Goal: Browse casually

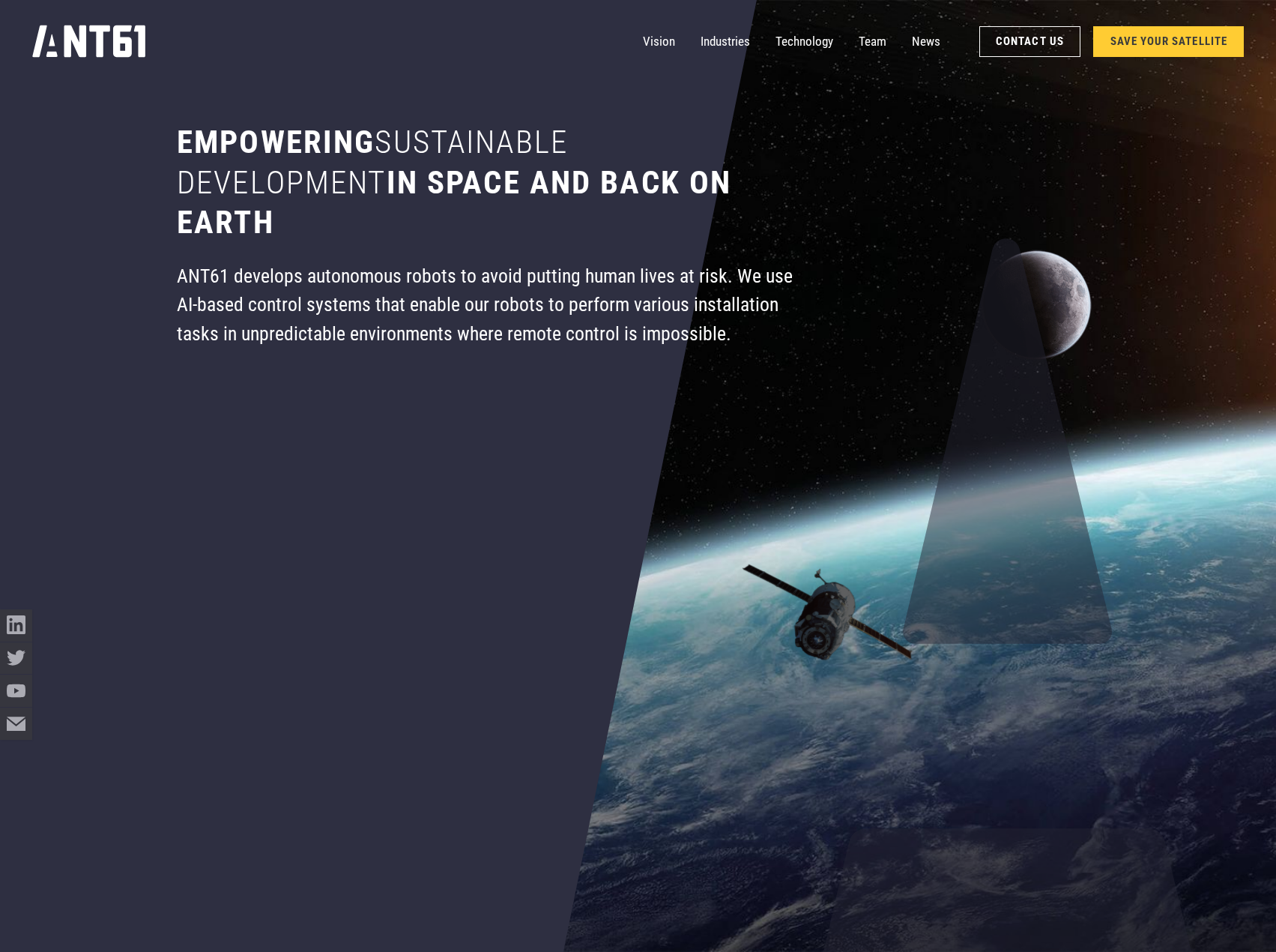
scroll to position [300, 0]
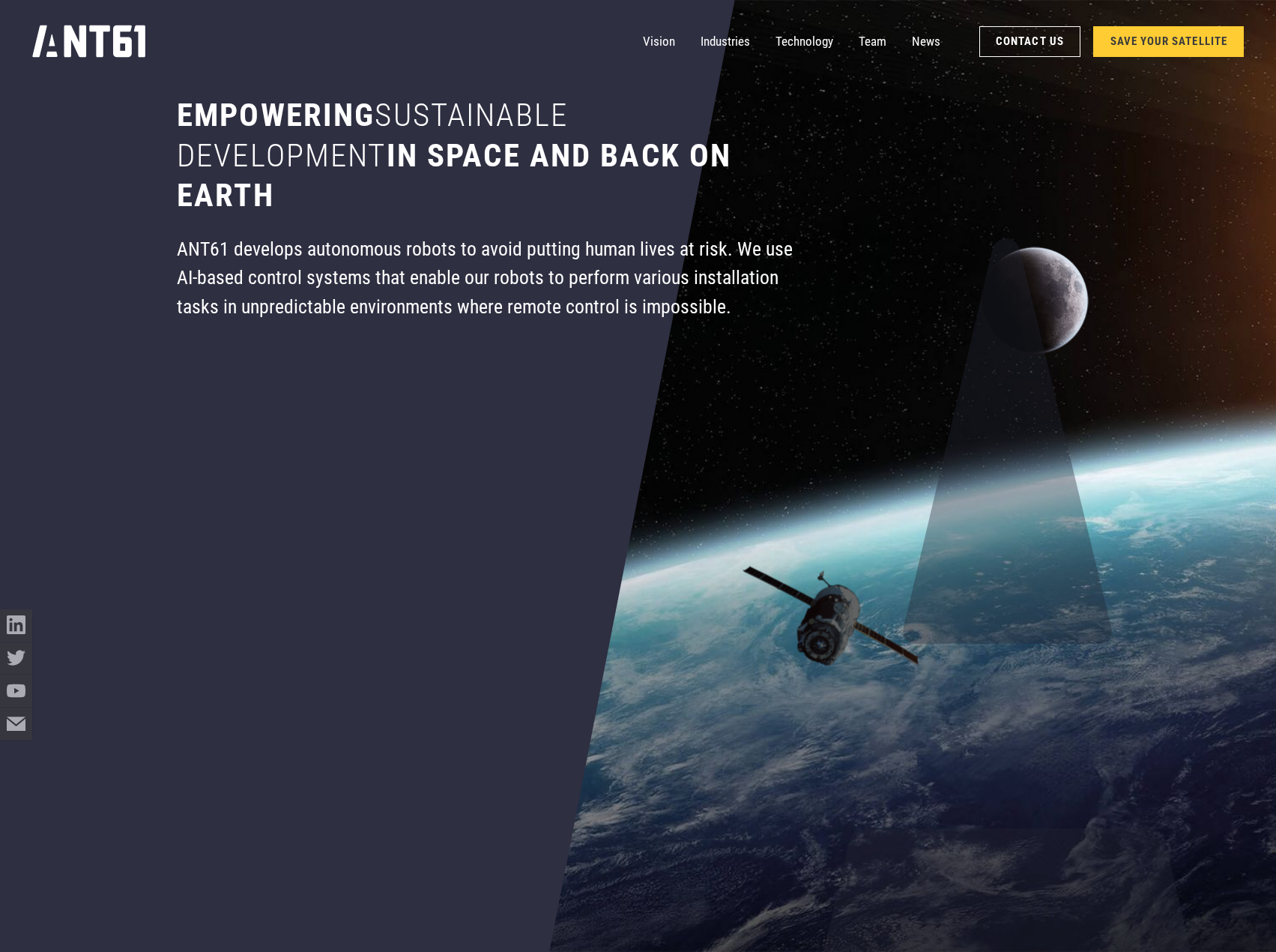
click at [450, 264] on div "ANT61 develops autonomous robots to avoid putting human lives at risk. We use A…" at bounding box center [486, 277] width 618 height 86
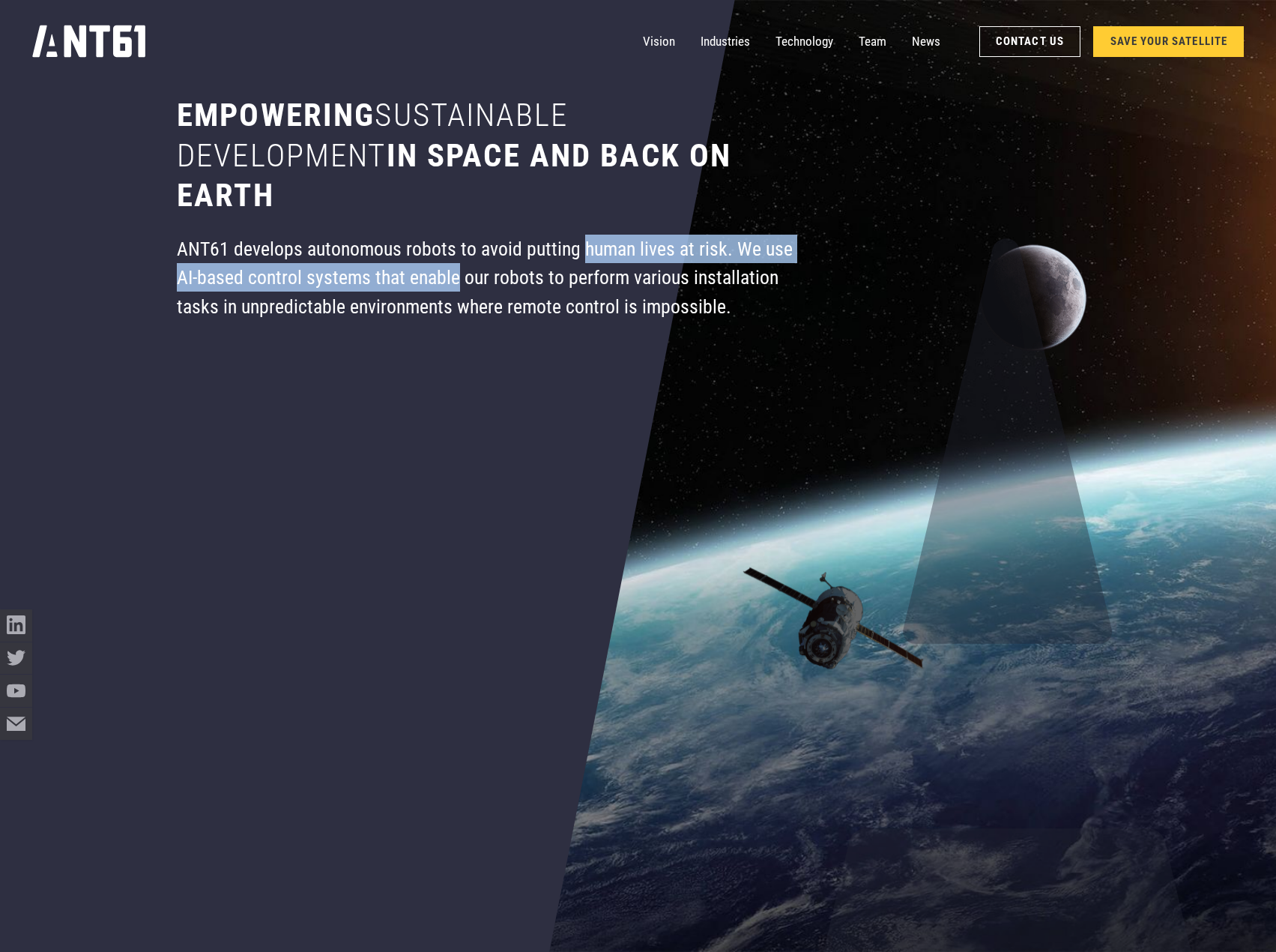
drag, startPoint x: 450, startPoint y: 264, endPoint x: 584, endPoint y: 256, distance: 134.2
click at [584, 256] on div "ANT61 develops autonomous robots to avoid putting human lives at risk. We use A…" at bounding box center [486, 277] width 618 height 86
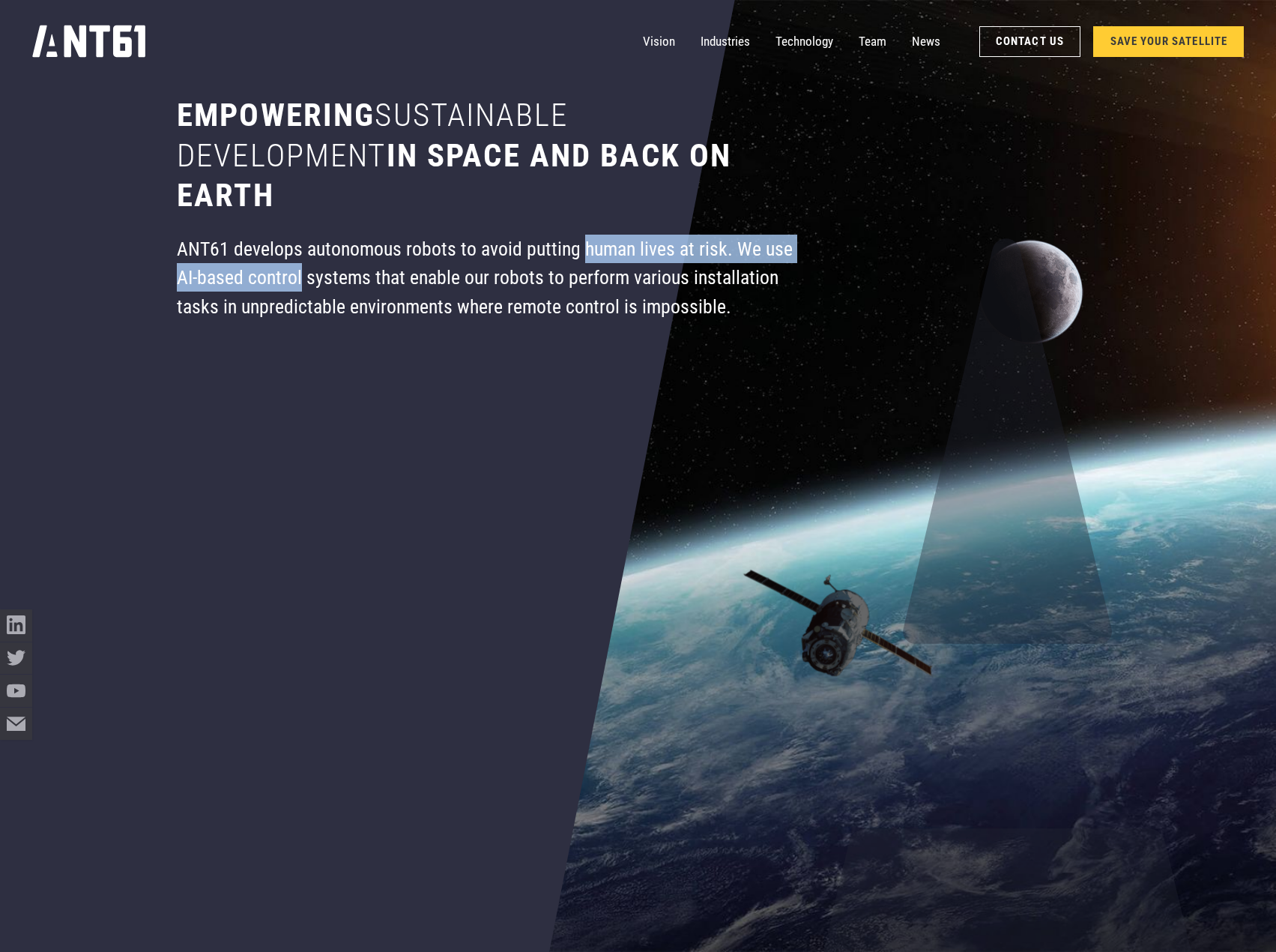
drag, startPoint x: 584, startPoint y: 256, endPoint x: 257, endPoint y: 288, distance: 328.6
click at [257, 288] on div "ANT61 develops autonomous robots to avoid putting human lives at risk. We use A…" at bounding box center [486, 277] width 618 height 86
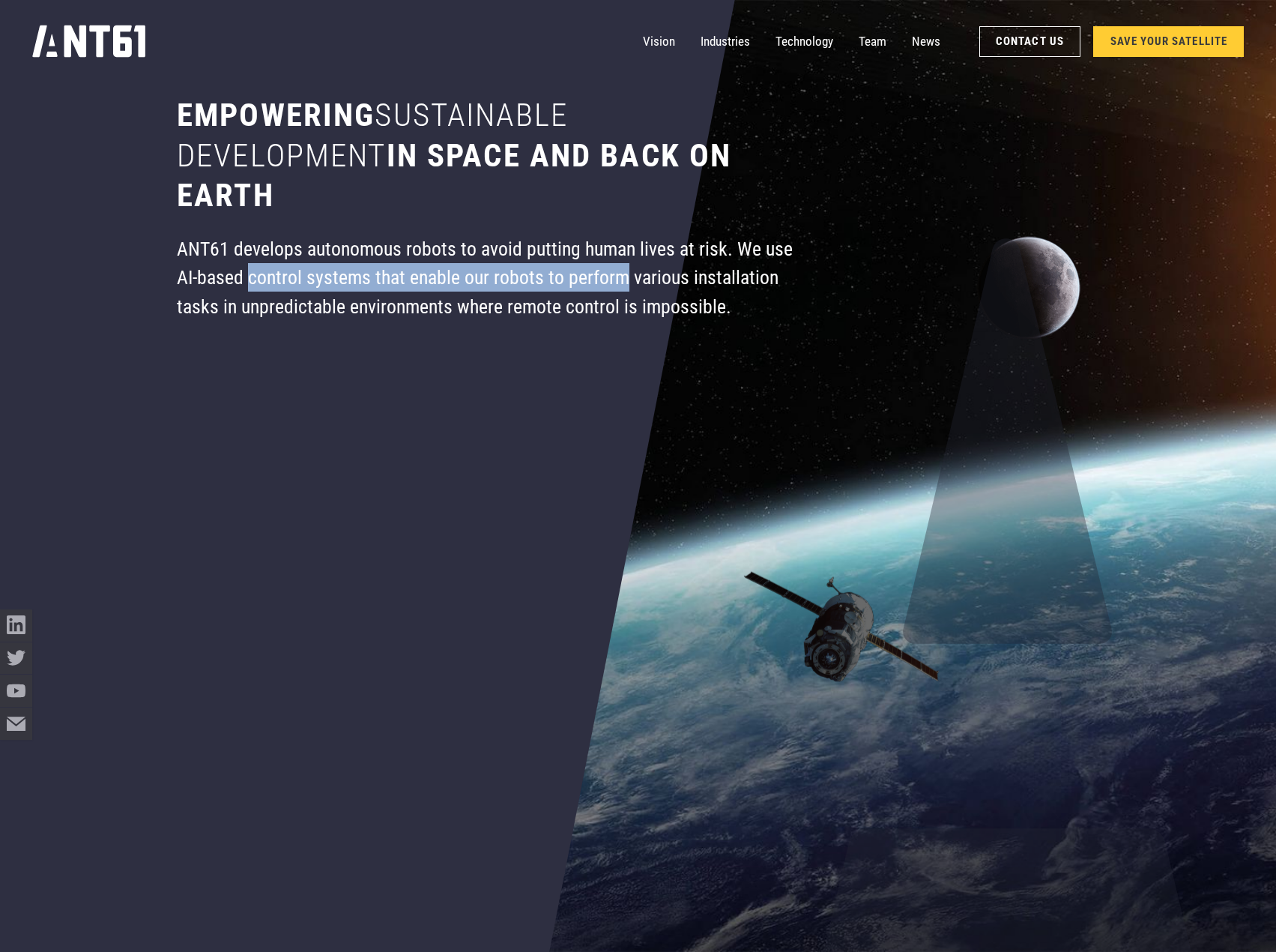
drag, startPoint x: 257, startPoint y: 288, endPoint x: 569, endPoint y: 286, distance: 312.0
click at [569, 286] on div "ANT61 develops autonomous robots to avoid putting human lives at risk. We use A…" at bounding box center [486, 277] width 618 height 86
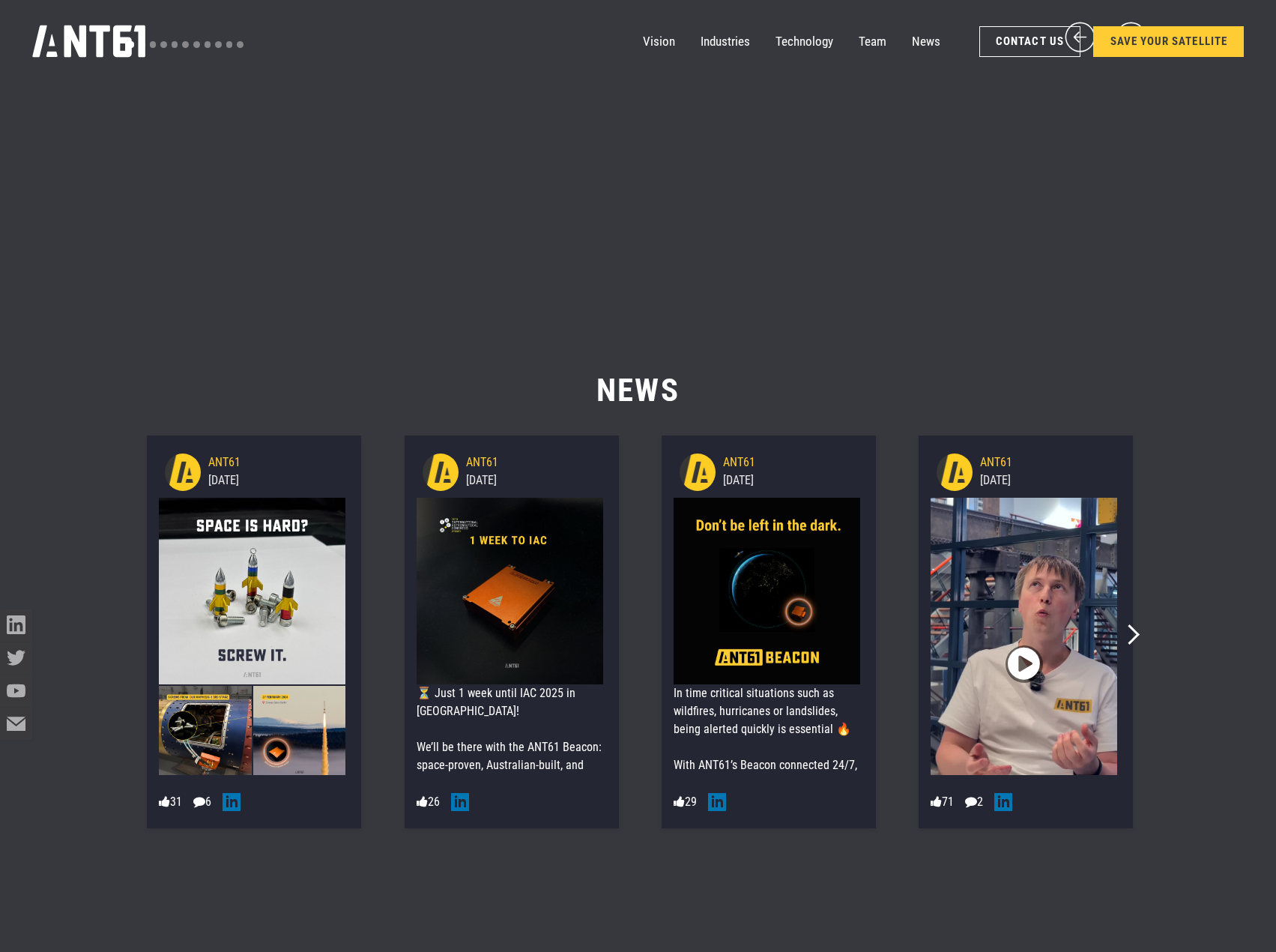
scroll to position [11617, 0]
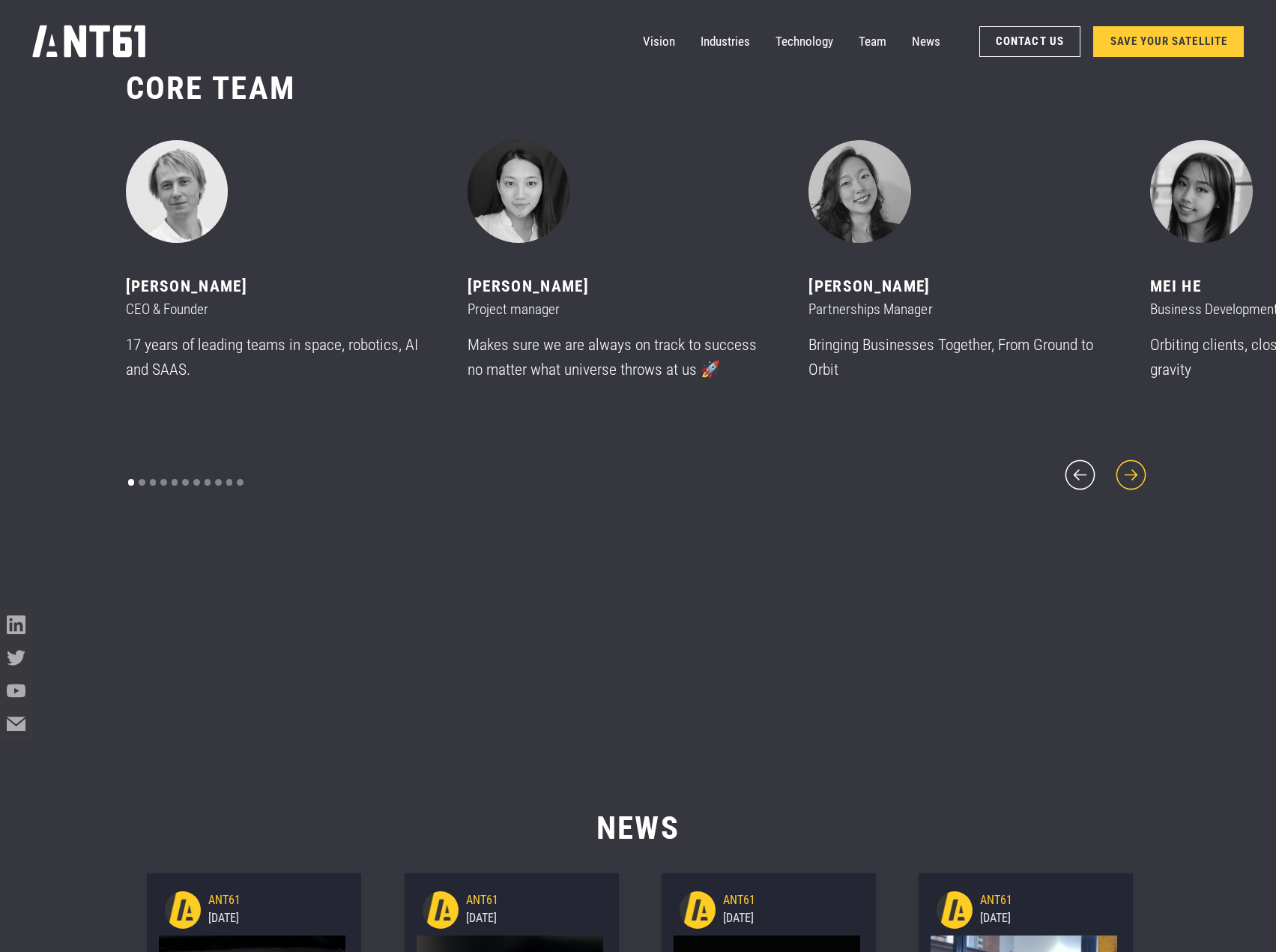
click at [1136, 457] on icon "next slide" at bounding box center [1131, 475] width 38 height 38
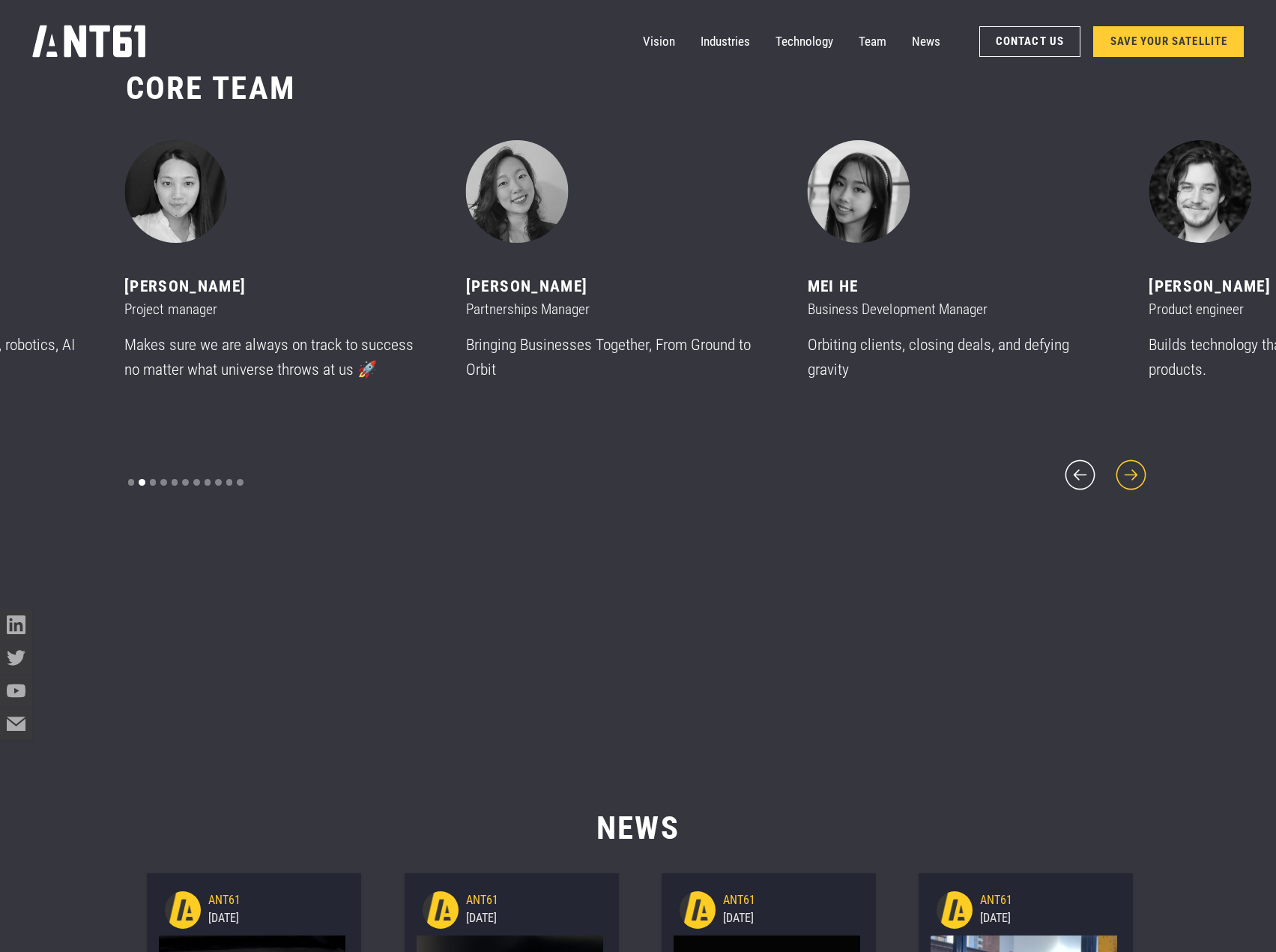
click at [1132, 457] on icon "next slide" at bounding box center [1131, 475] width 38 height 38
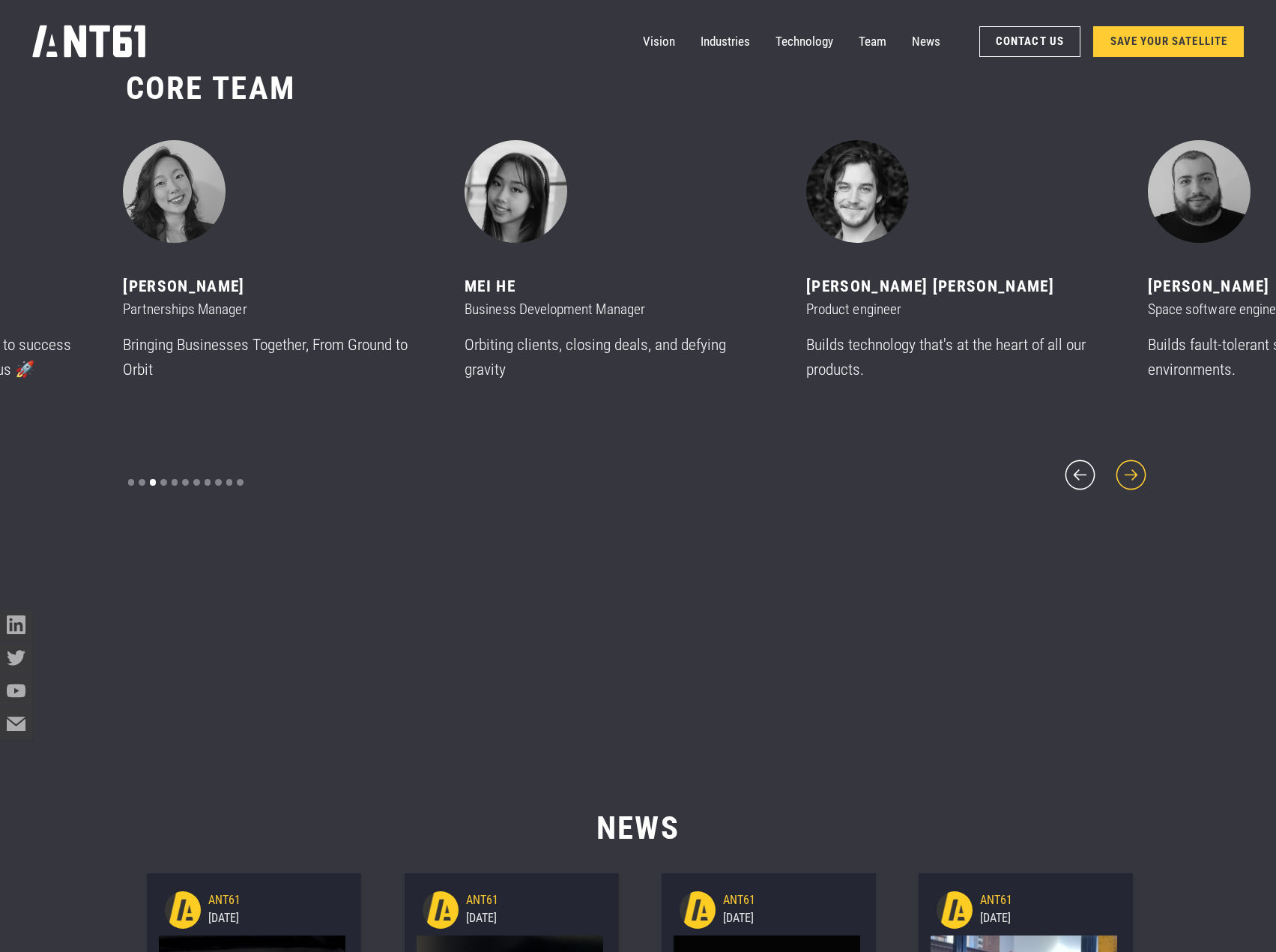
click at [1132, 457] on icon "next slide" at bounding box center [1131, 475] width 38 height 38
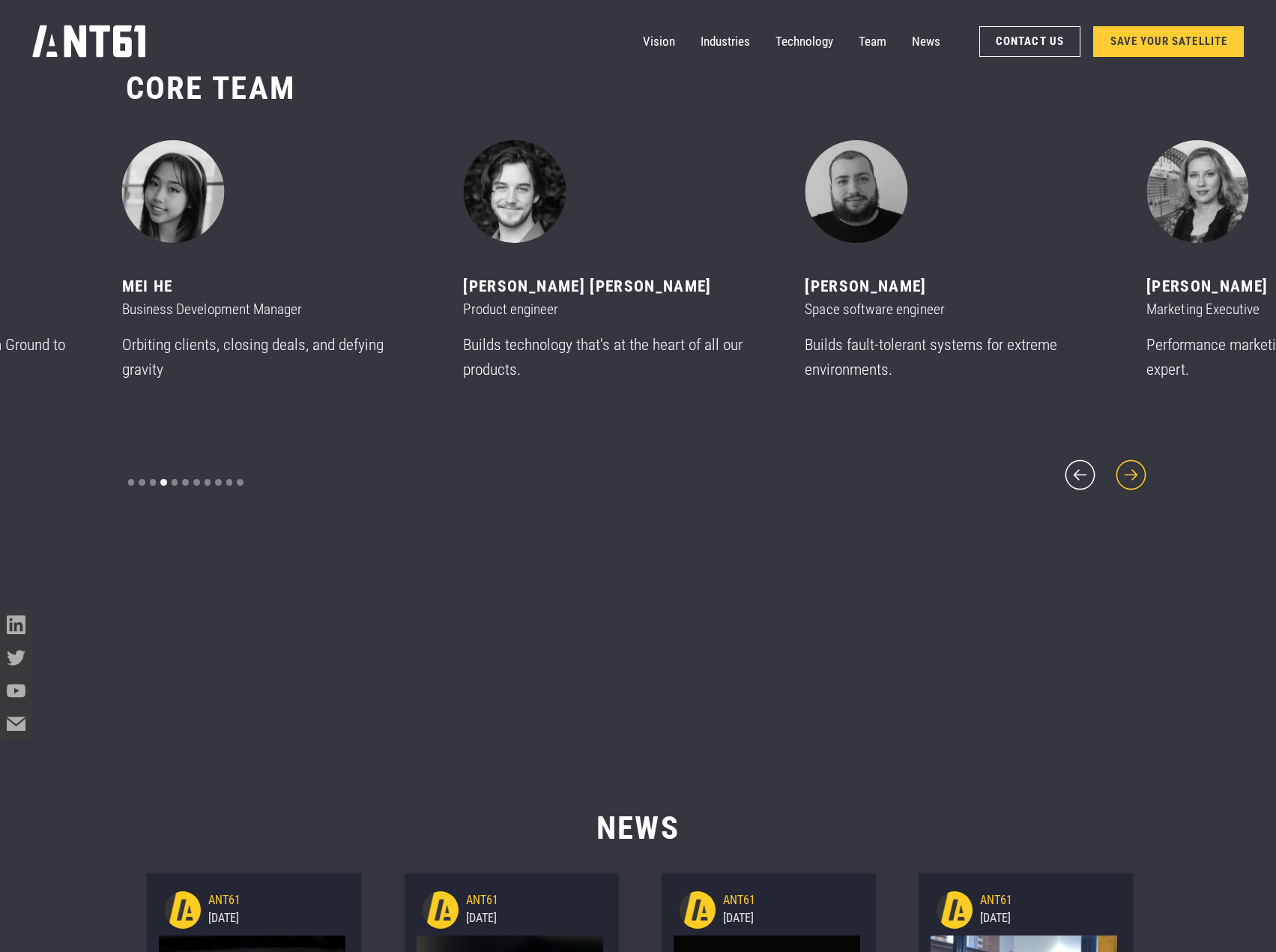
click at [1132, 457] on icon "next slide" at bounding box center [1131, 475] width 38 height 38
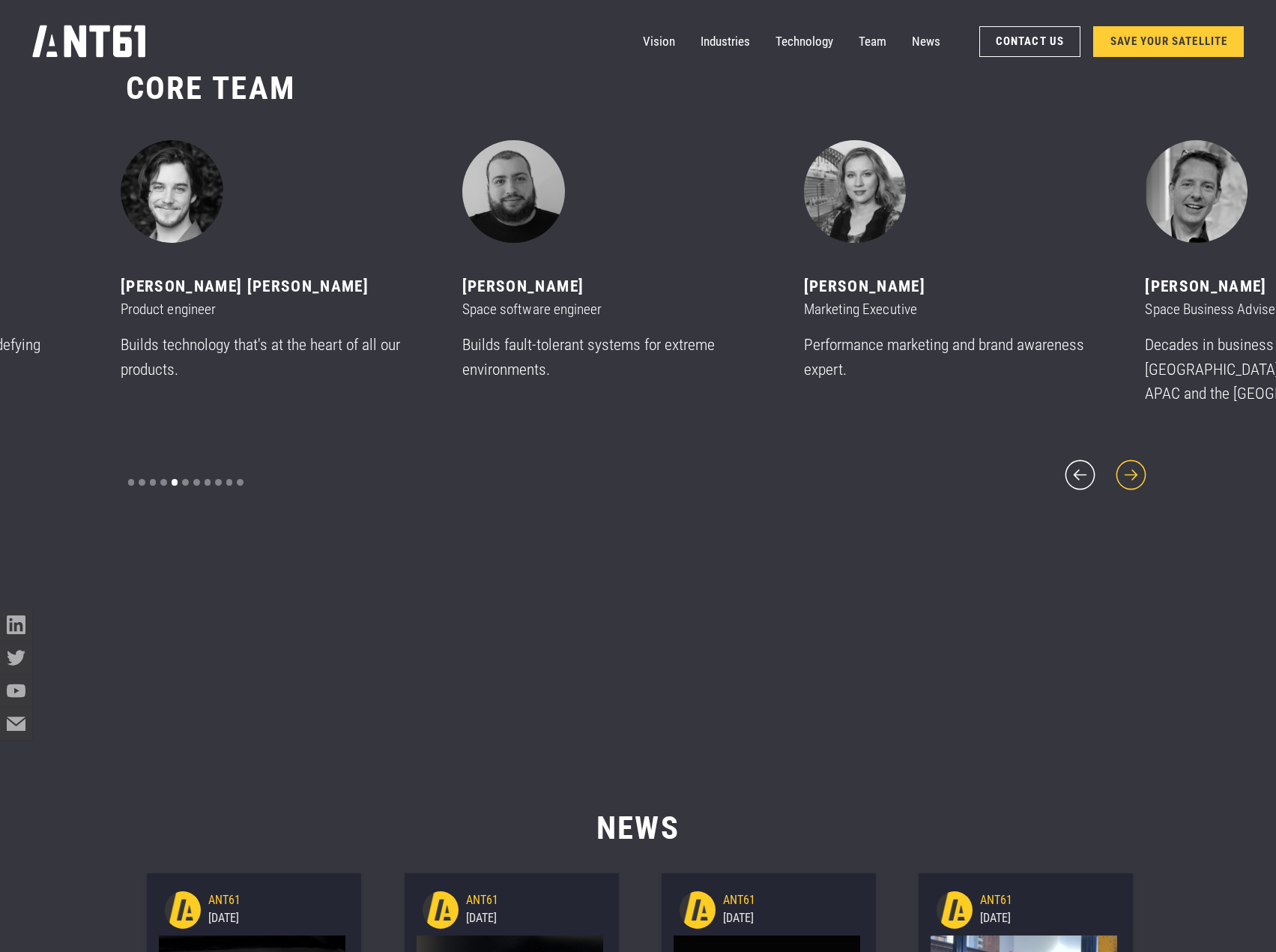
click at [1131, 456] on icon "next slide" at bounding box center [1131, 475] width 38 height 38
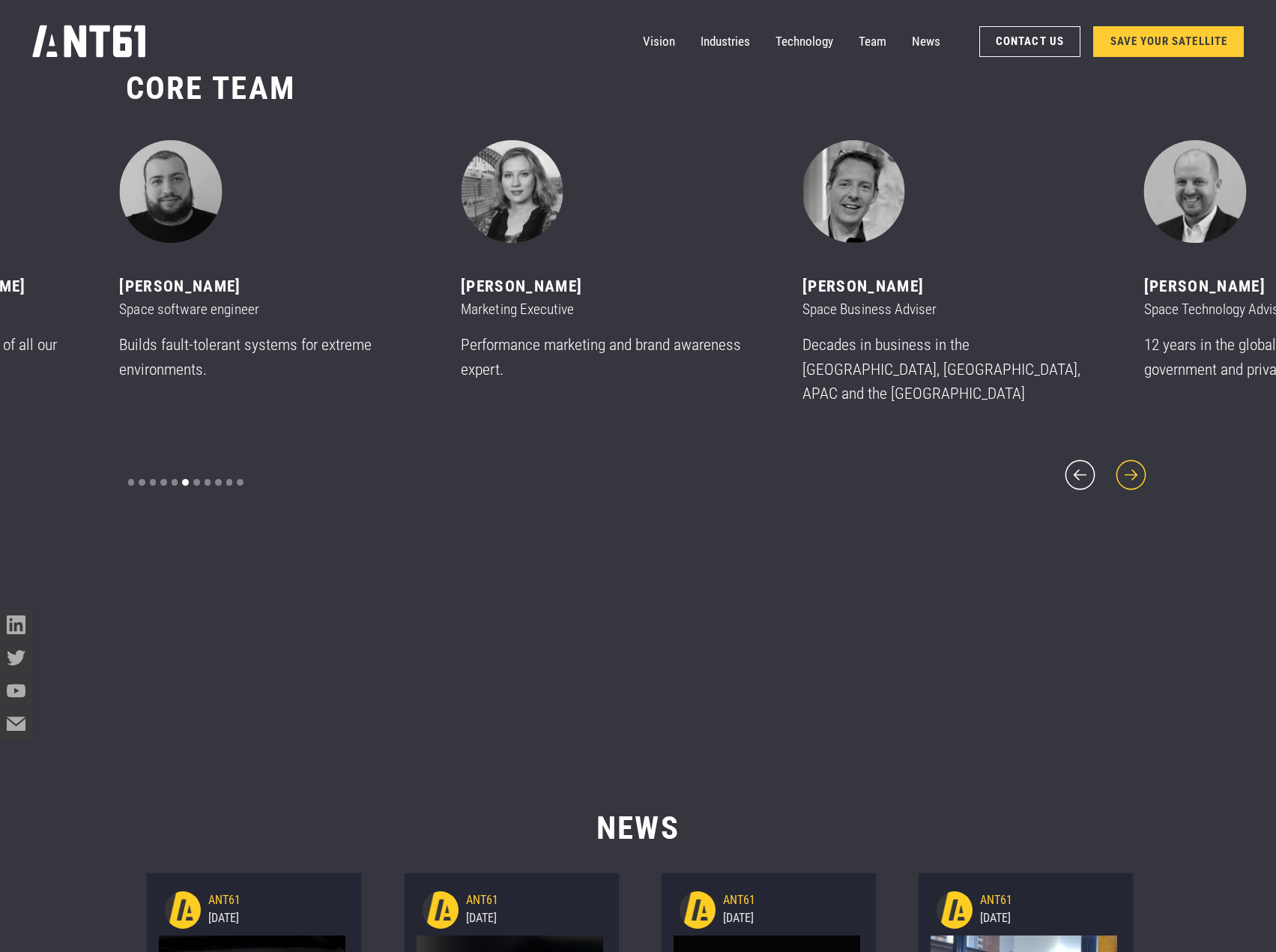
click at [1131, 456] on icon "next slide" at bounding box center [1131, 475] width 38 height 38
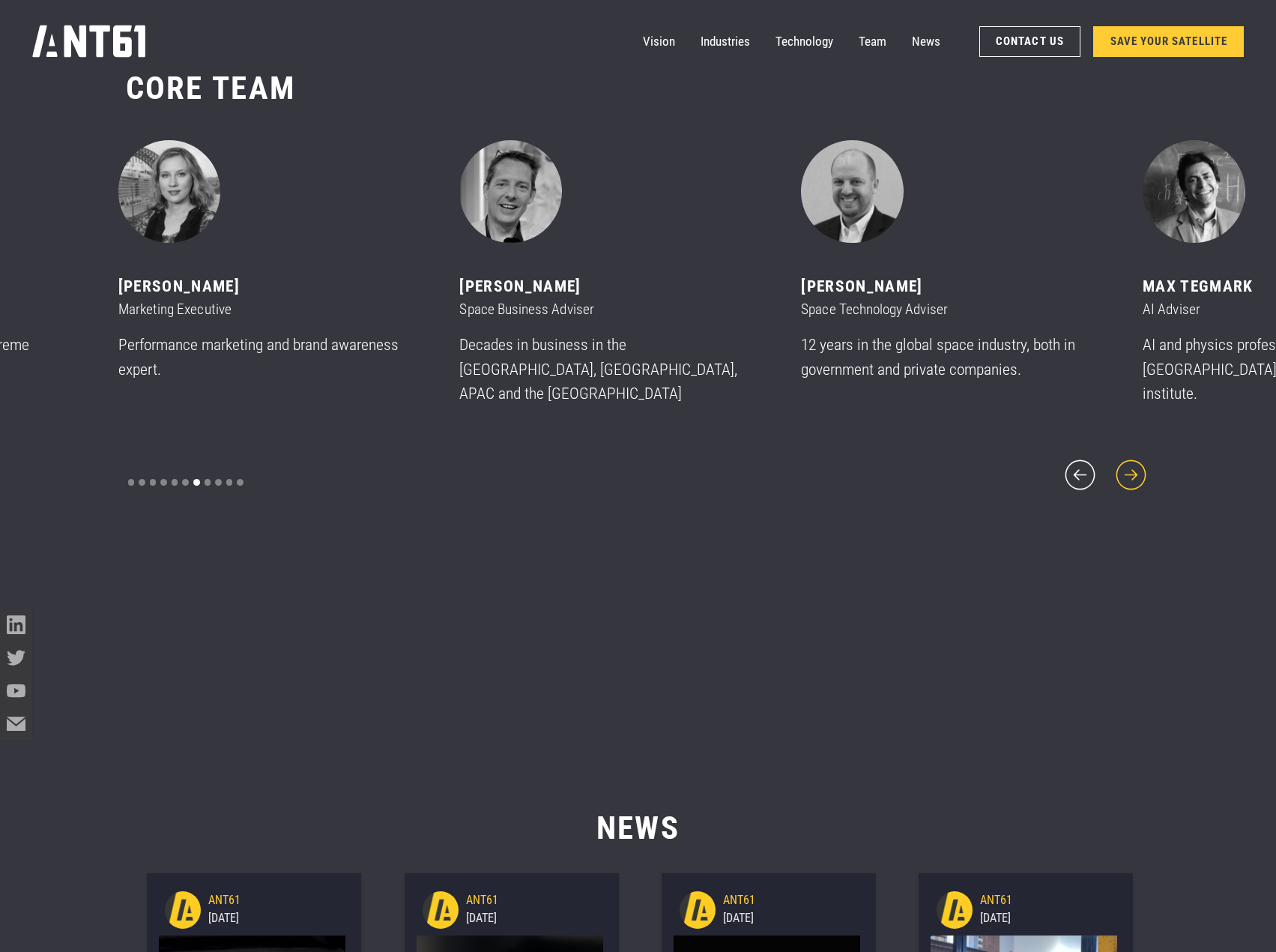
click at [1131, 456] on icon "next slide" at bounding box center [1131, 475] width 38 height 38
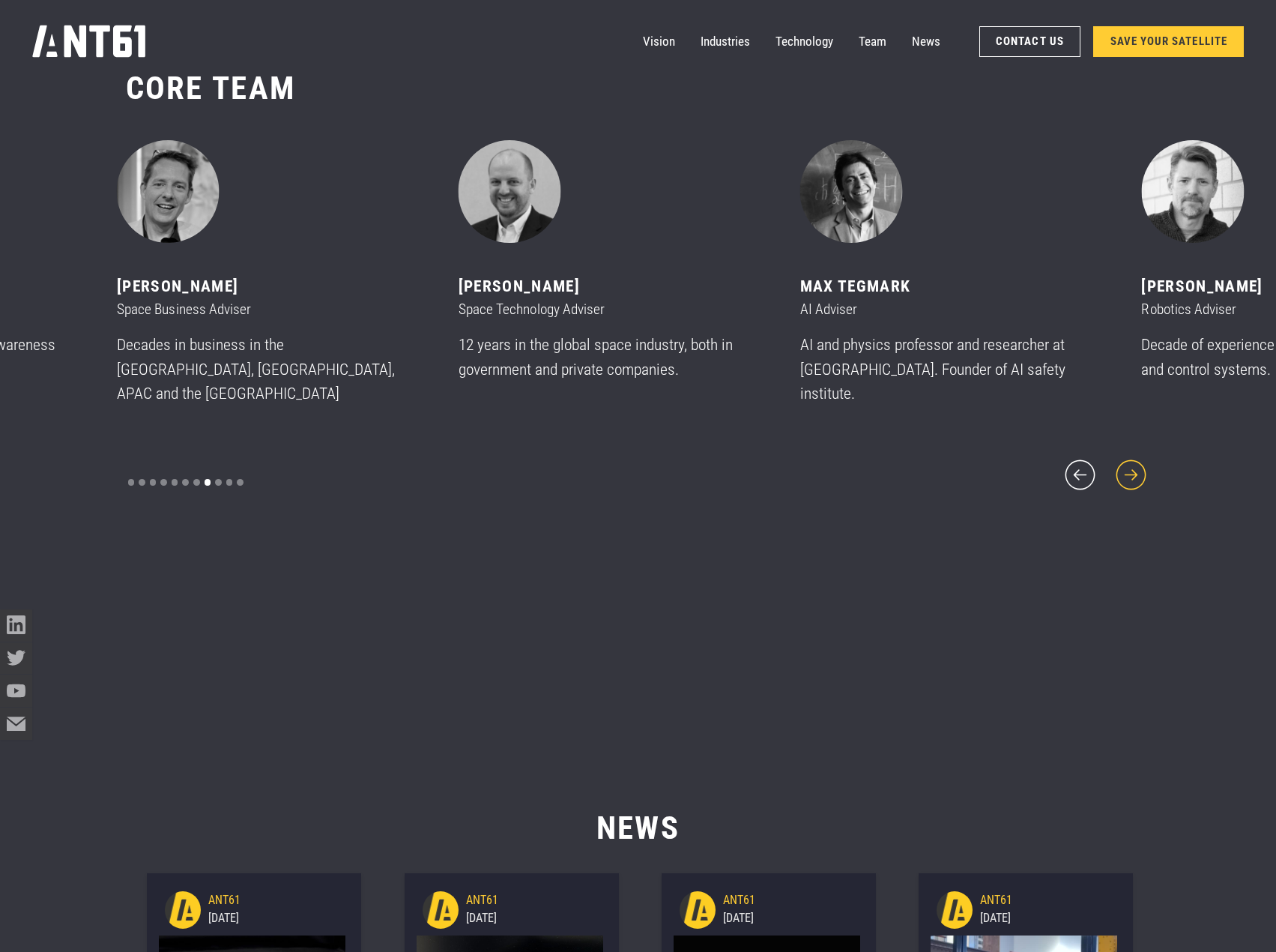
click at [1131, 456] on icon "next slide" at bounding box center [1131, 475] width 38 height 38
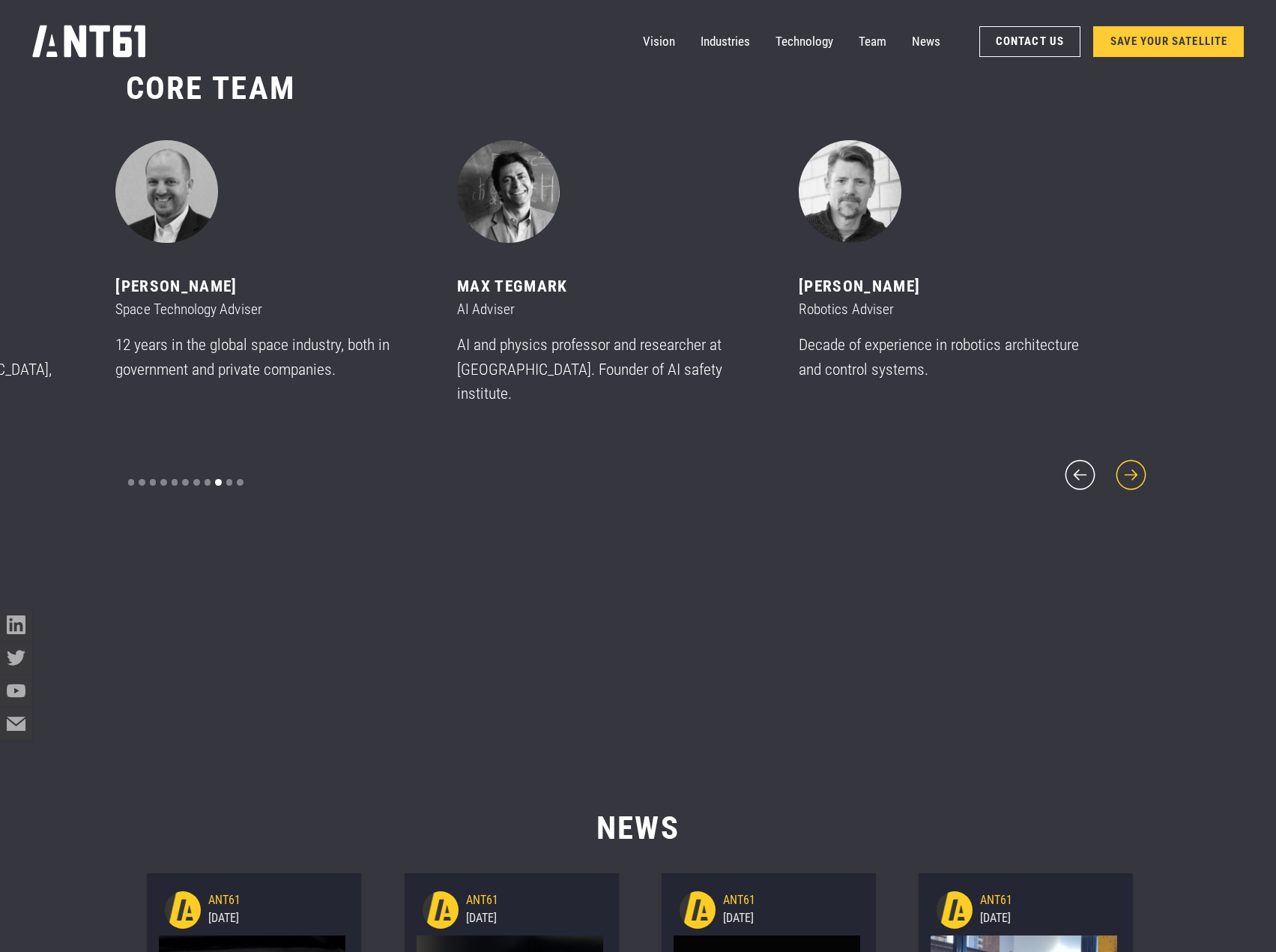
click at [1131, 456] on icon "next slide" at bounding box center [1131, 475] width 38 height 38
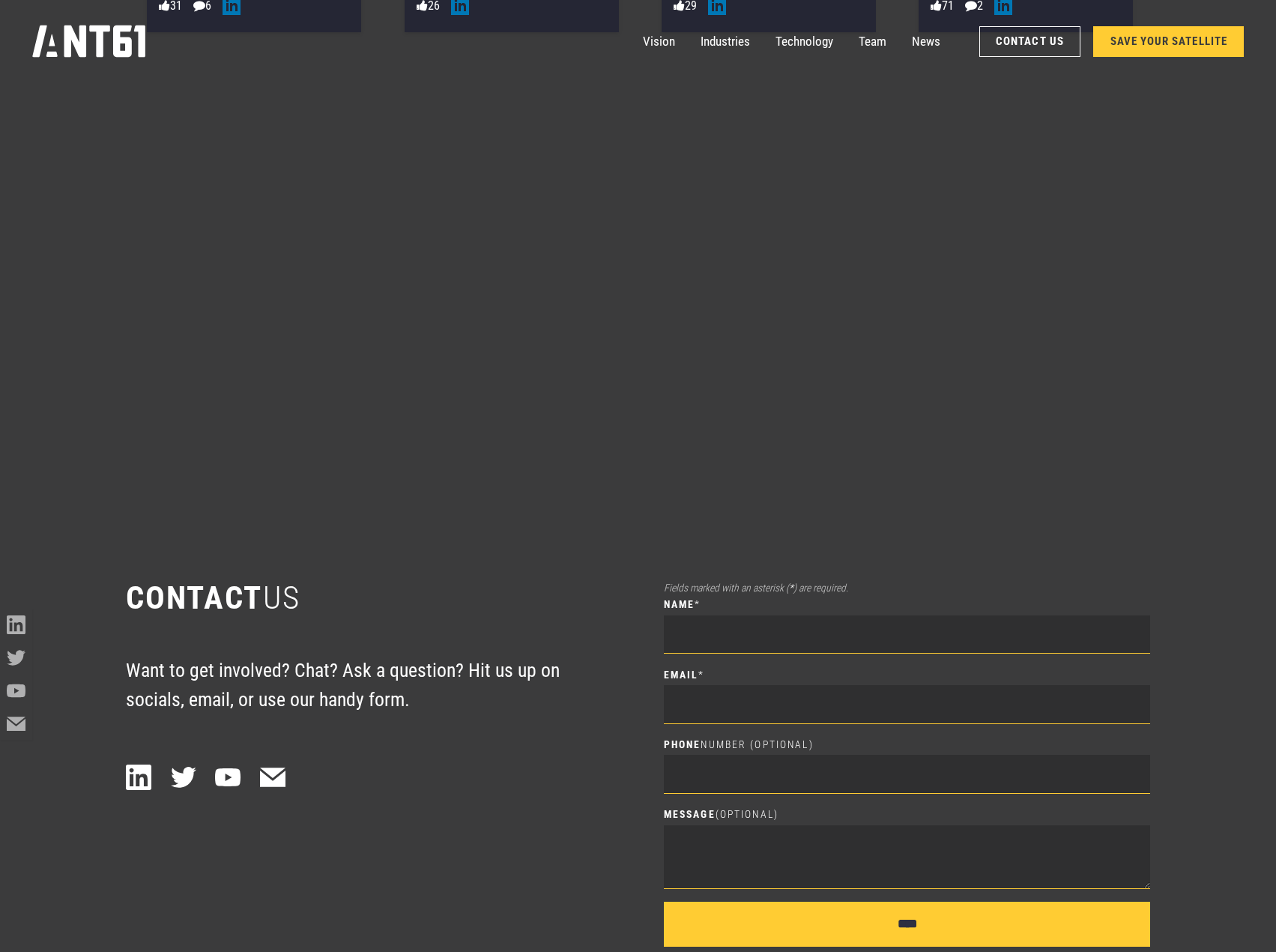
scroll to position [13014, 0]
